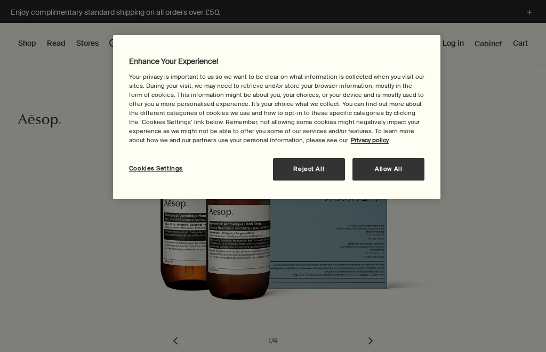
click at [0, 0] on html "Skip to main content Enjoy complimentary standard shipping on all orders over £…" at bounding box center [273, 176] width 546 height 352
click at [514, 260] on div at bounding box center [273, 176] width 546 height 352
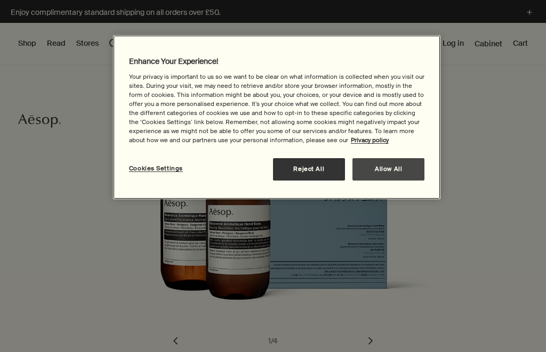
click at [400, 166] on button "Allow All" at bounding box center [388, 169] width 72 height 22
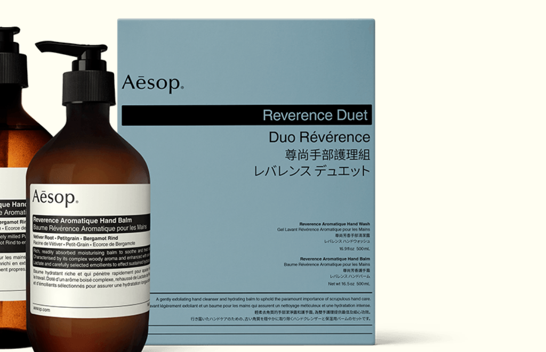
scroll to position [30, 0]
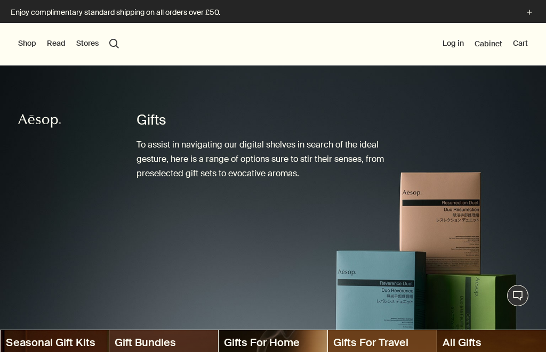
click at [114, 42] on button "search Search" at bounding box center [114, 44] width 10 height 10
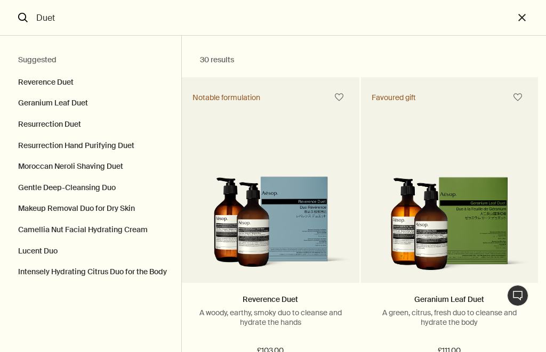
type input "Duet"
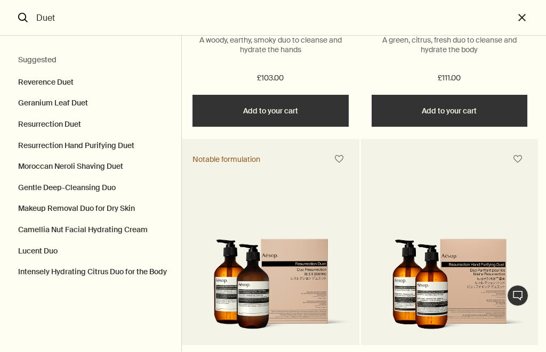
scroll to position [391, 0]
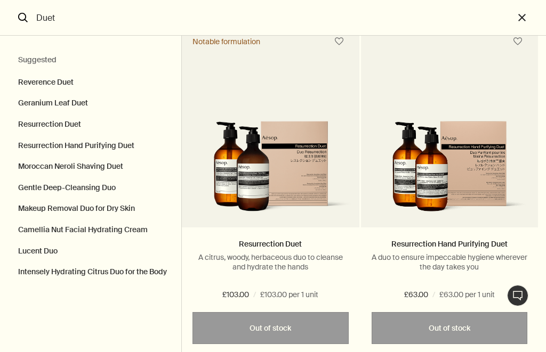
click at [272, 200] on img "Search" at bounding box center [270, 171] width 166 height 101
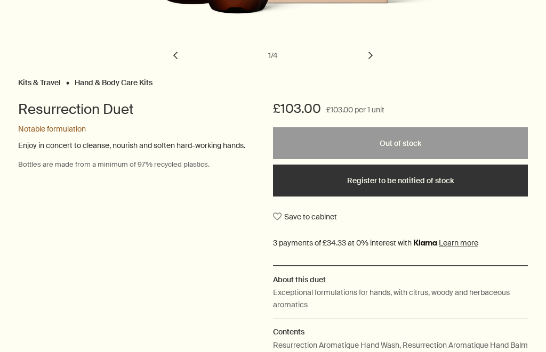
scroll to position [339, 0]
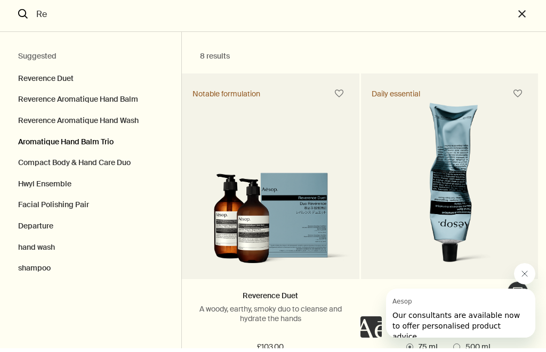
type input "R"
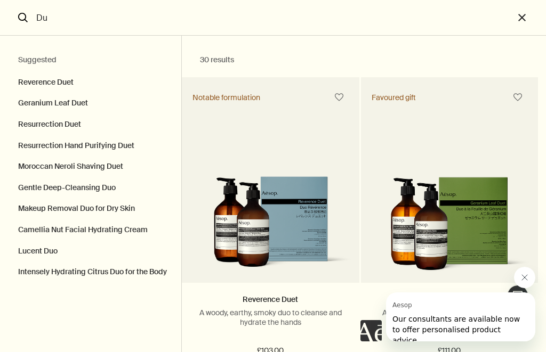
type input "D"
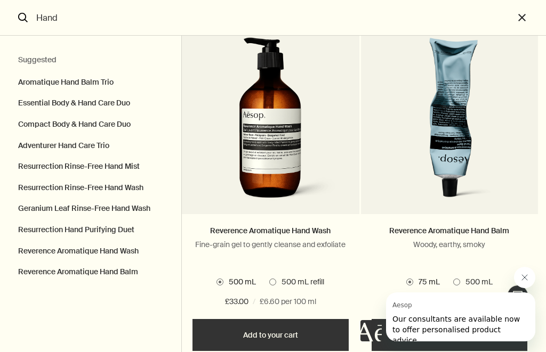
scroll to position [1462, 0]
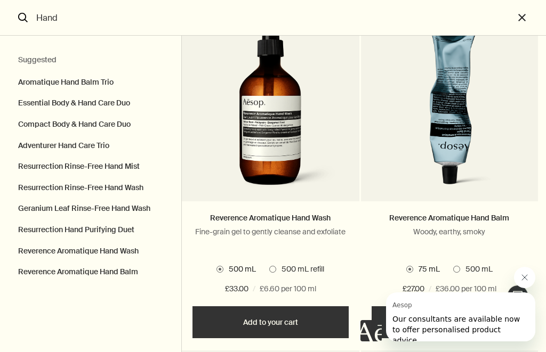
type input "Hand"
click at [310, 163] on img "Search" at bounding box center [270, 111] width 139 height 172
